Goal: Task Accomplishment & Management: Manage account settings

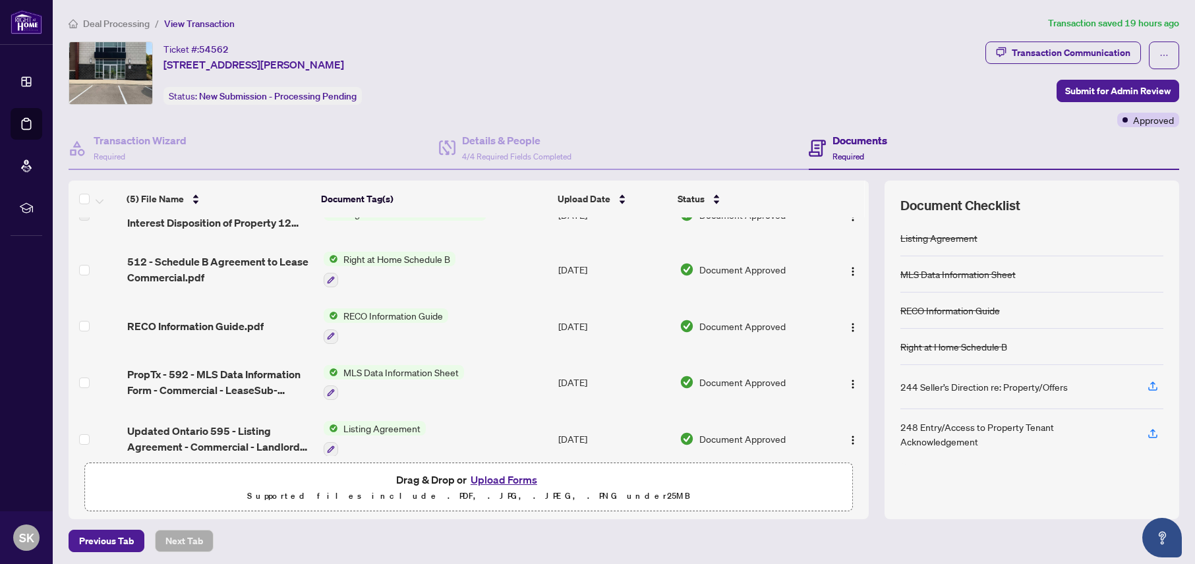
scroll to position [41, 0]
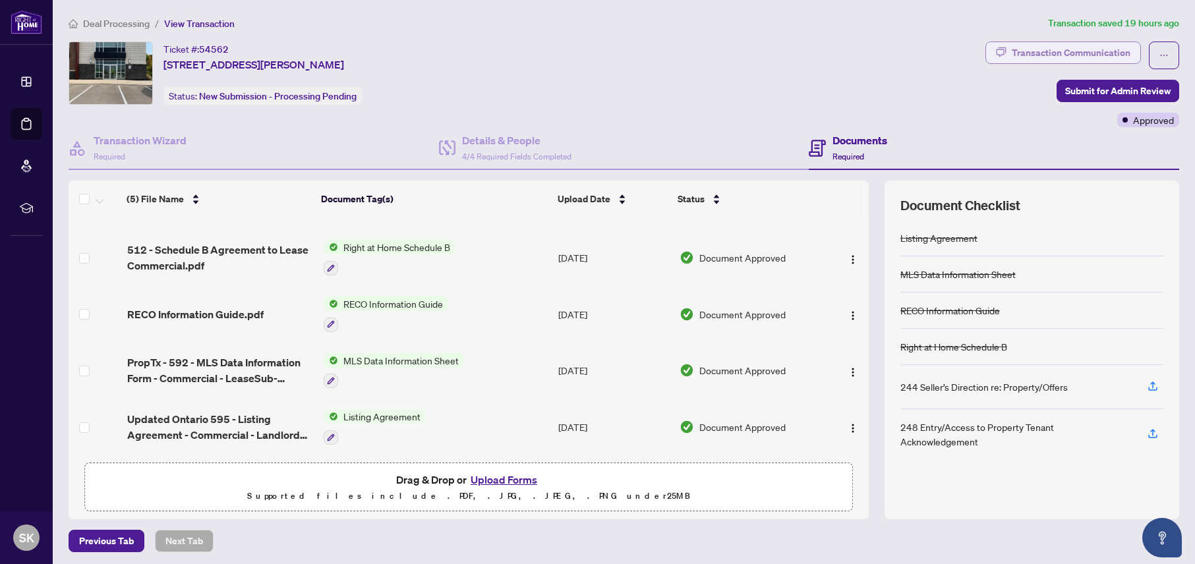
click at [1048, 53] on div "Transaction Communication" at bounding box center [1070, 52] width 119 height 21
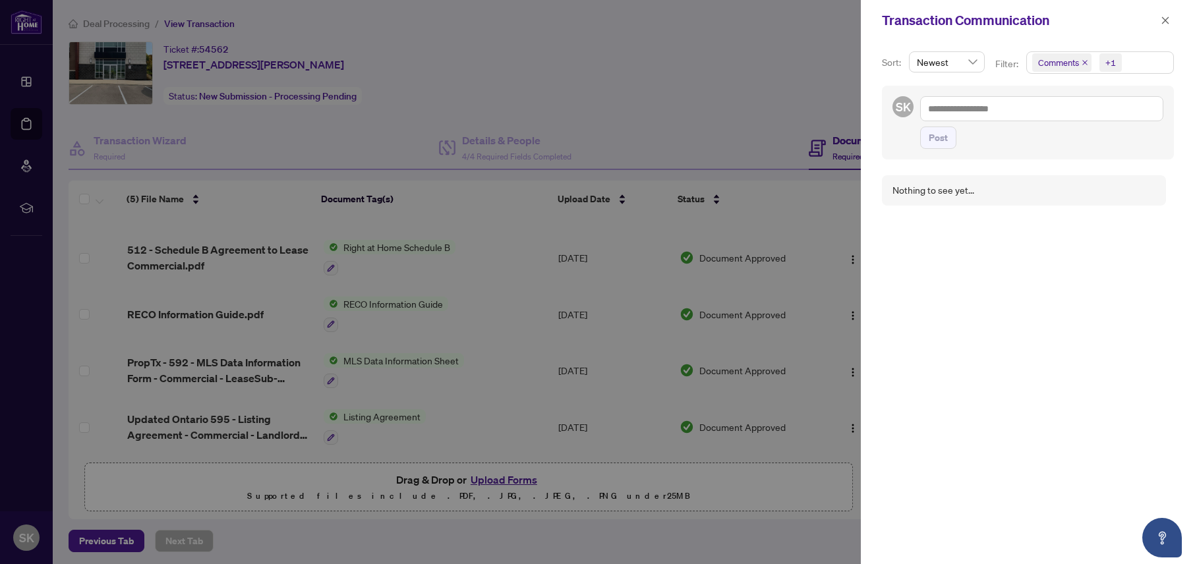
click at [656, 102] on div at bounding box center [597, 282] width 1195 height 564
click at [1163, 20] on icon "close" at bounding box center [1164, 20] width 9 height 9
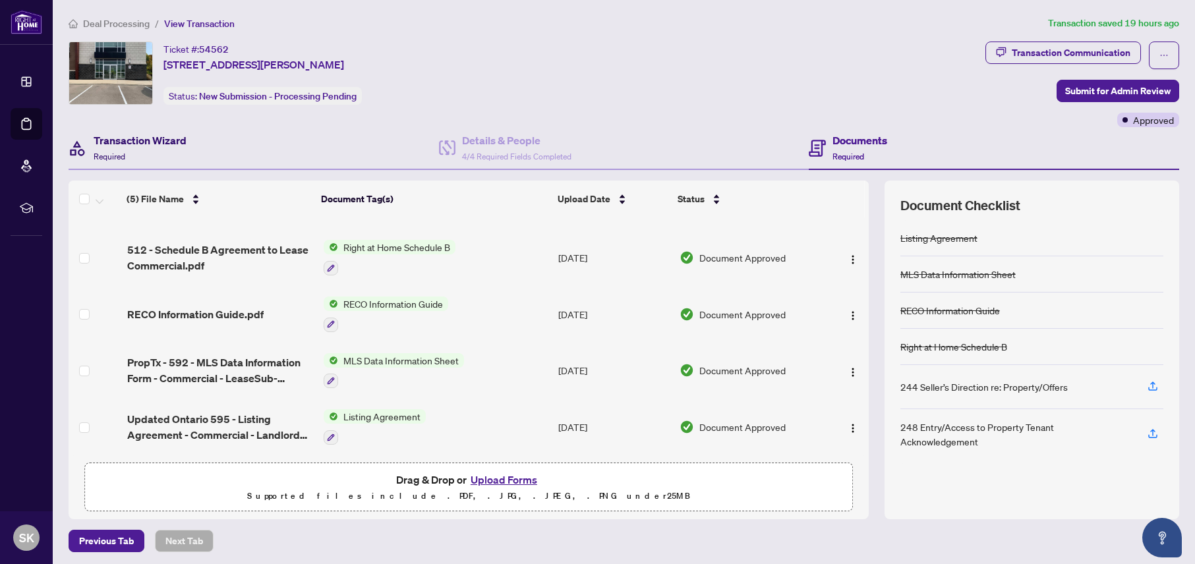
click at [152, 152] on div "Transaction Wizard Required" at bounding box center [140, 147] width 93 height 31
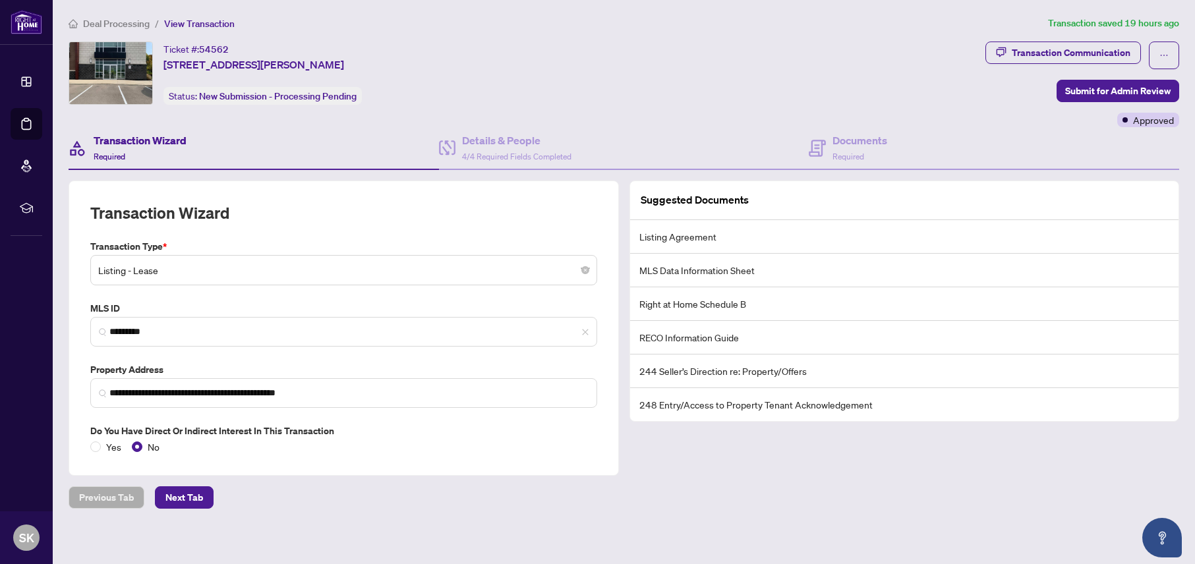
click at [192, 26] on span "View Transaction" at bounding box center [199, 24] width 71 height 12
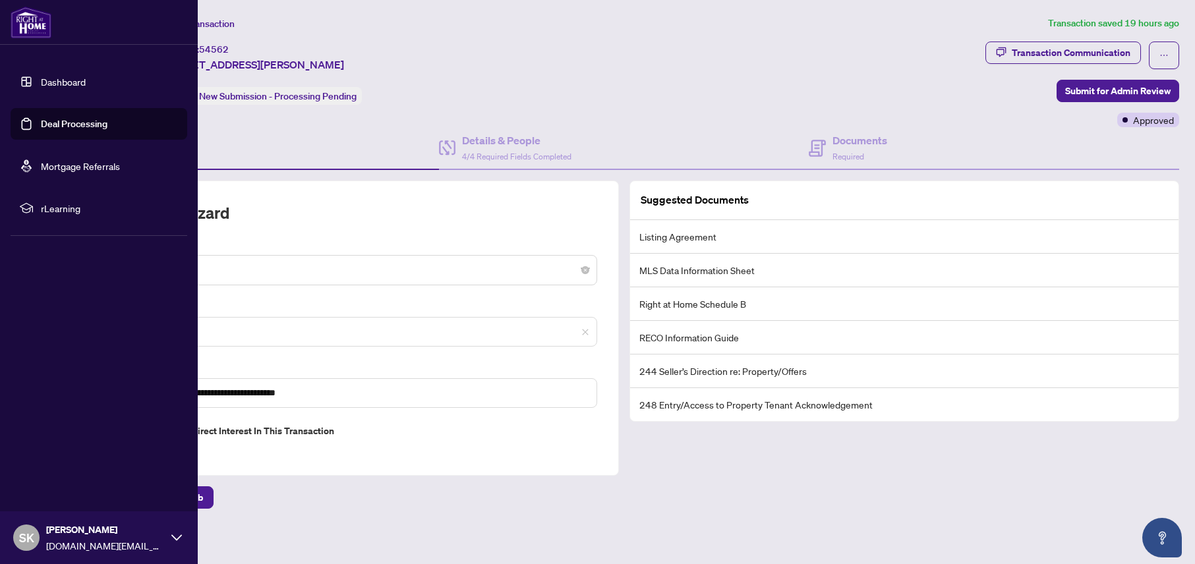
click at [61, 85] on link "Dashboard" at bounding box center [63, 82] width 45 height 12
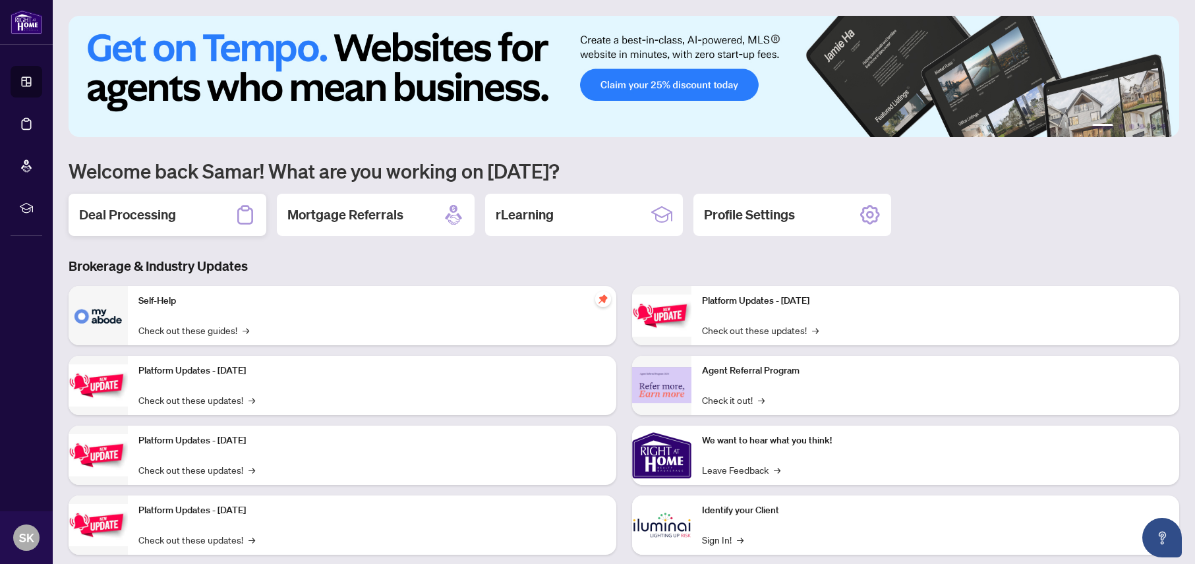
click at [207, 219] on div "Deal Processing" at bounding box center [168, 215] width 198 height 42
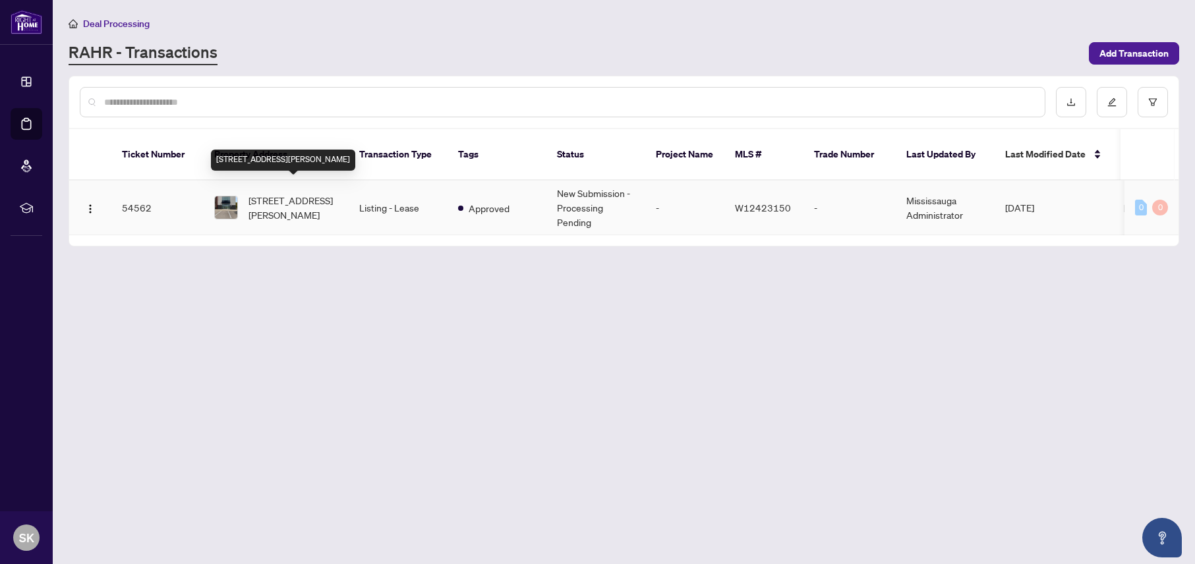
click at [304, 196] on span "[STREET_ADDRESS][PERSON_NAME]" at bounding box center [293, 207] width 90 height 29
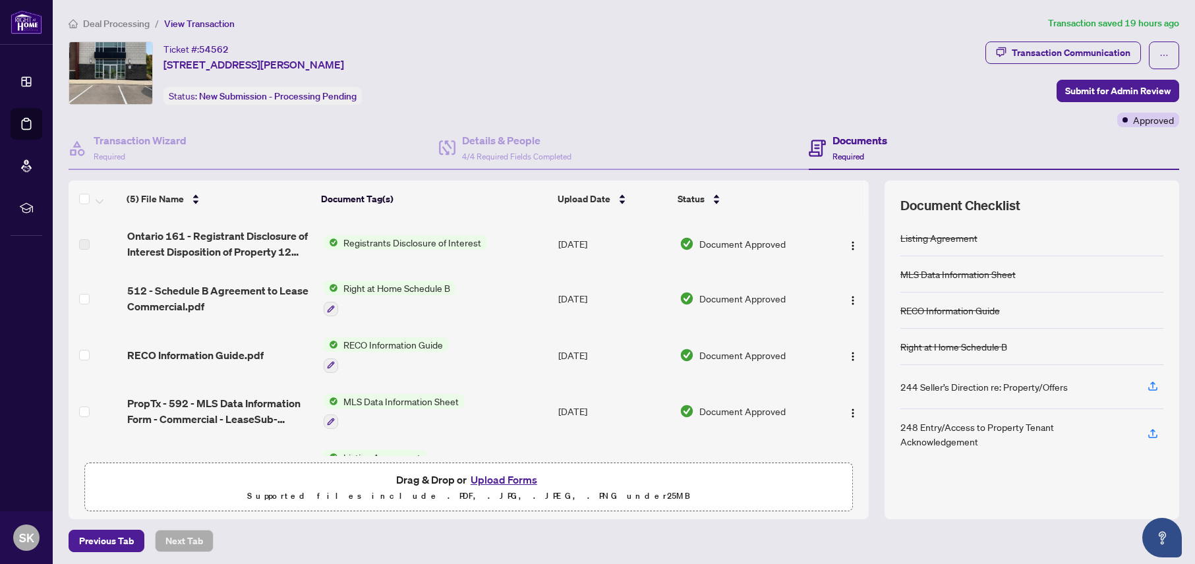
click at [433, 244] on span "Registrants Disclosure of Interest" at bounding box center [412, 242] width 148 height 14
click at [704, 246] on span "Document Approved" at bounding box center [742, 244] width 86 height 14
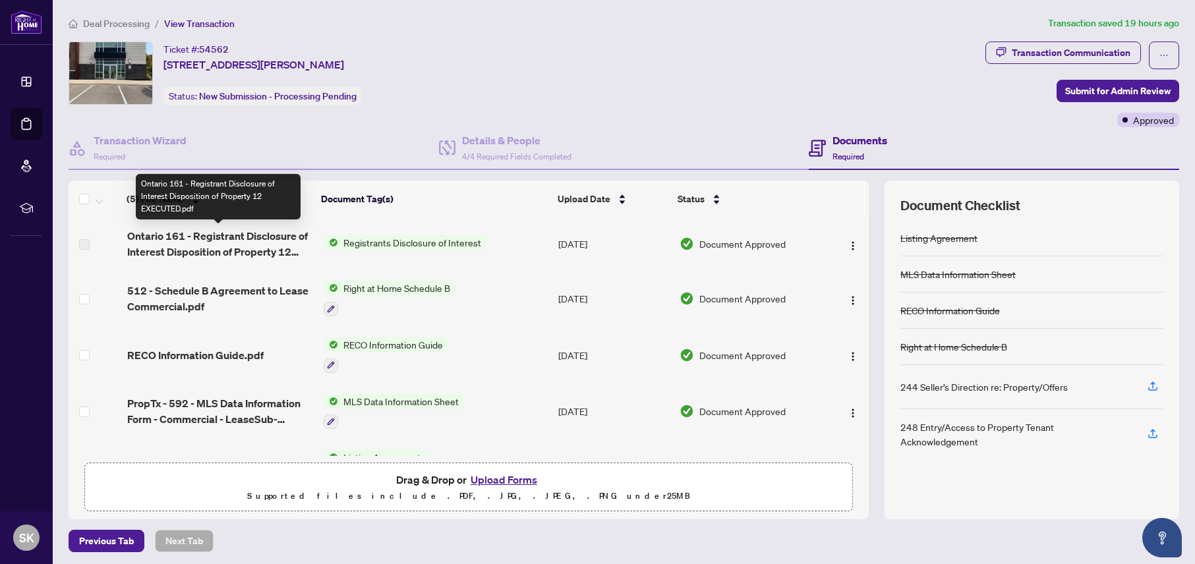
click at [215, 238] on span "Ontario 161 - Registrant Disclosure of Interest Disposition of Property 12 EXEC…" at bounding box center [220, 244] width 186 height 32
click at [142, 248] on span "Ontario 161 - Registrant Disclosure of Interest Disposition of Property 12 EXEC…" at bounding box center [220, 244] width 186 height 32
